Goal: Transaction & Acquisition: Purchase product/service

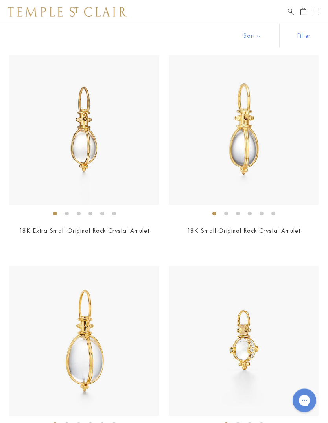
scroll to position [2047, 0]
click at [280, 177] on img at bounding box center [244, 130] width 150 height 150
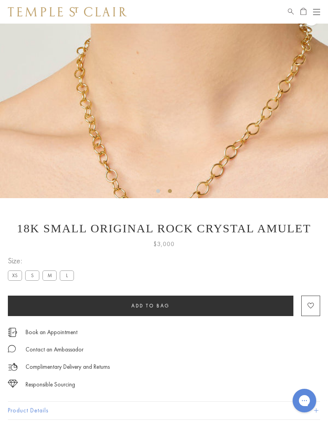
scroll to position [108, 0]
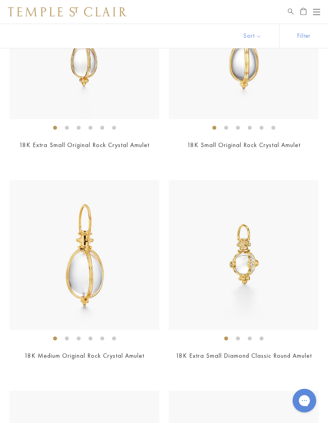
scroll to position [2133, 0]
click at [94, 286] on img at bounding box center [84, 256] width 150 height 150
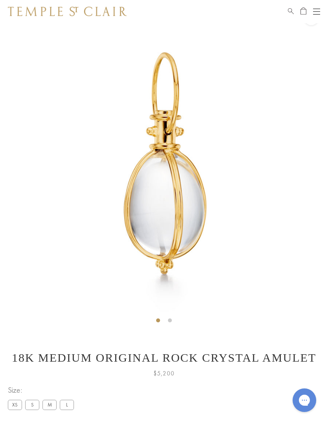
scroll to position [24, 0]
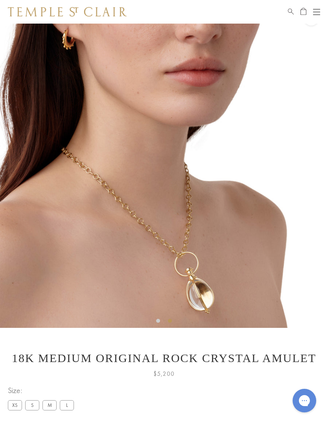
click at [83, 420] on div "**********" at bounding box center [164, 402] width 312 height 36
